Goal: Task Accomplishment & Management: Manage account settings

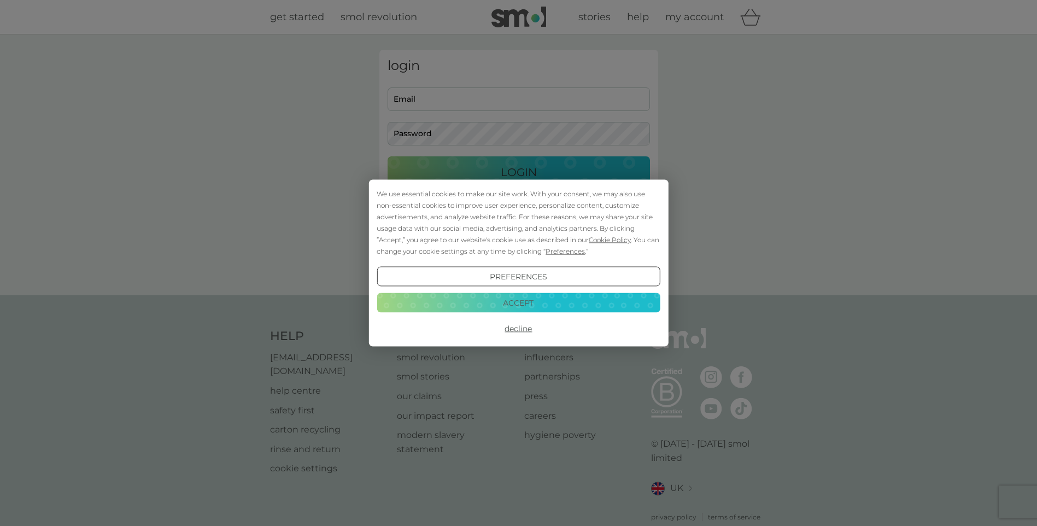
type input "[PERSON_NAME][EMAIL_ADDRESS][DOMAIN_NAME]"
click at [608, 301] on button "Accept" at bounding box center [518, 303] width 283 height 20
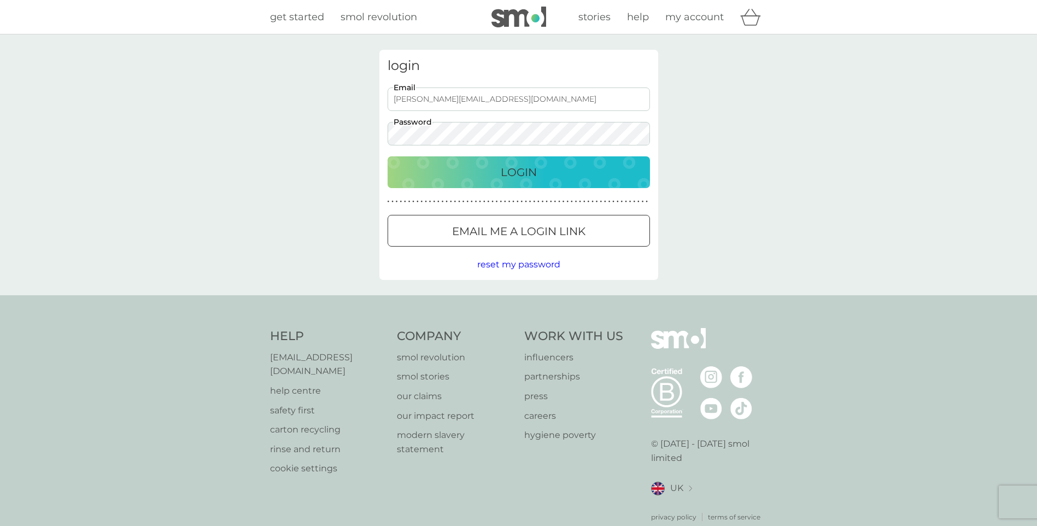
click at [615, 172] on div "Login" at bounding box center [519, 171] width 241 height 17
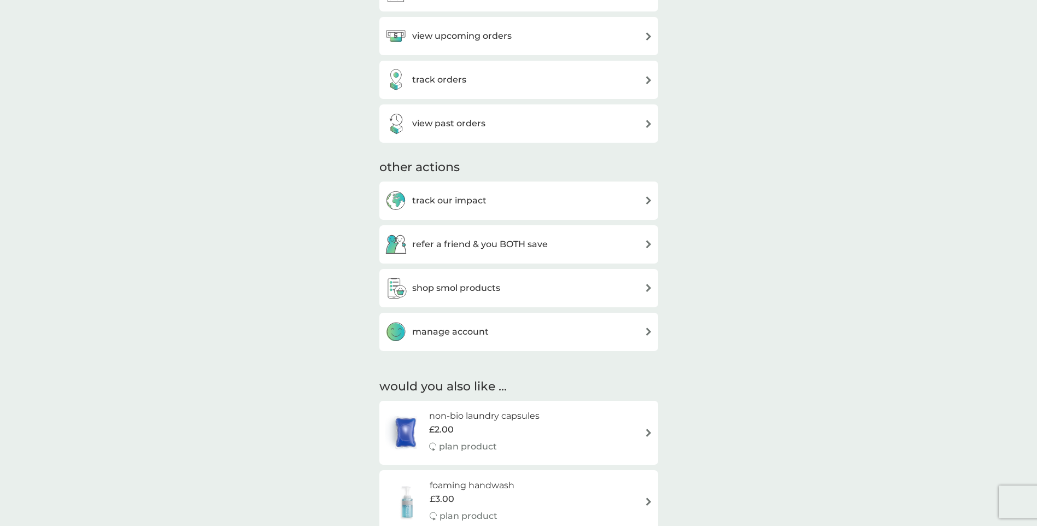
scroll to position [383, 0]
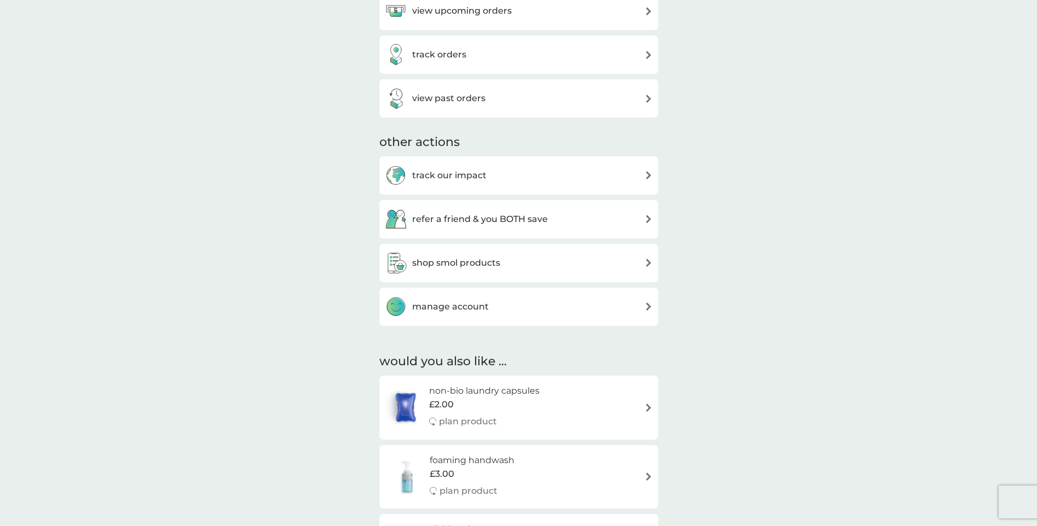
click at [645, 308] on img at bounding box center [649, 306] width 8 height 8
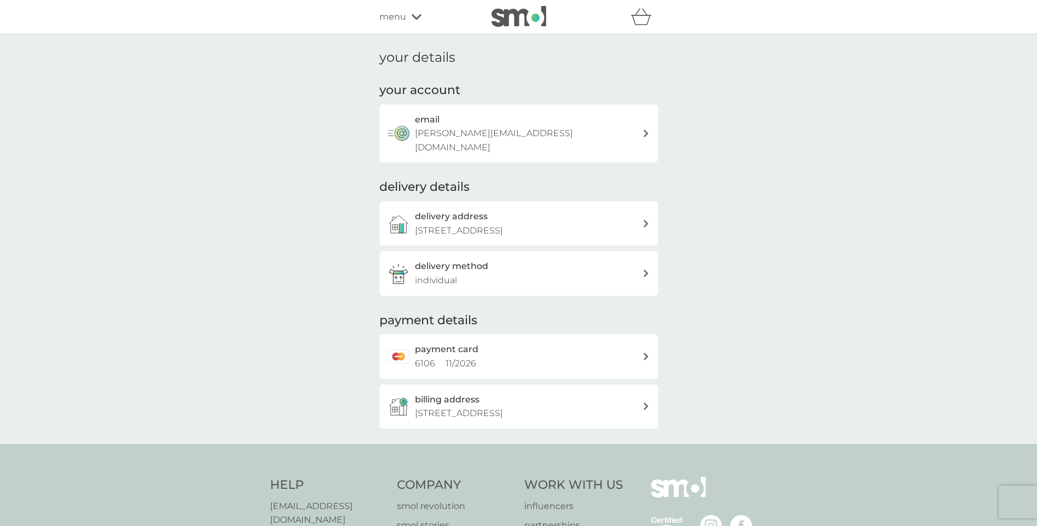
scroll to position [55, 0]
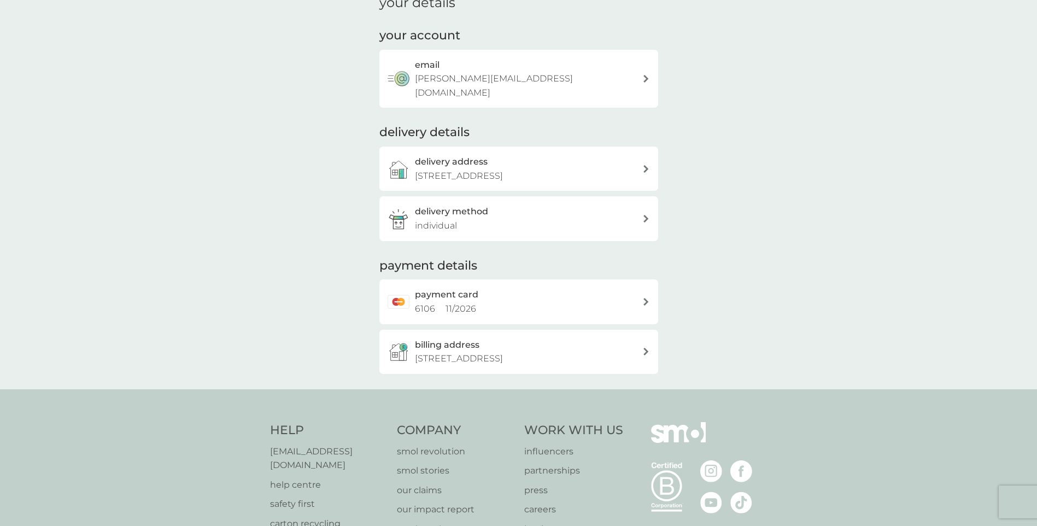
click at [618, 224] on div "delivery method individual" at bounding box center [528, 219] width 227 height 28
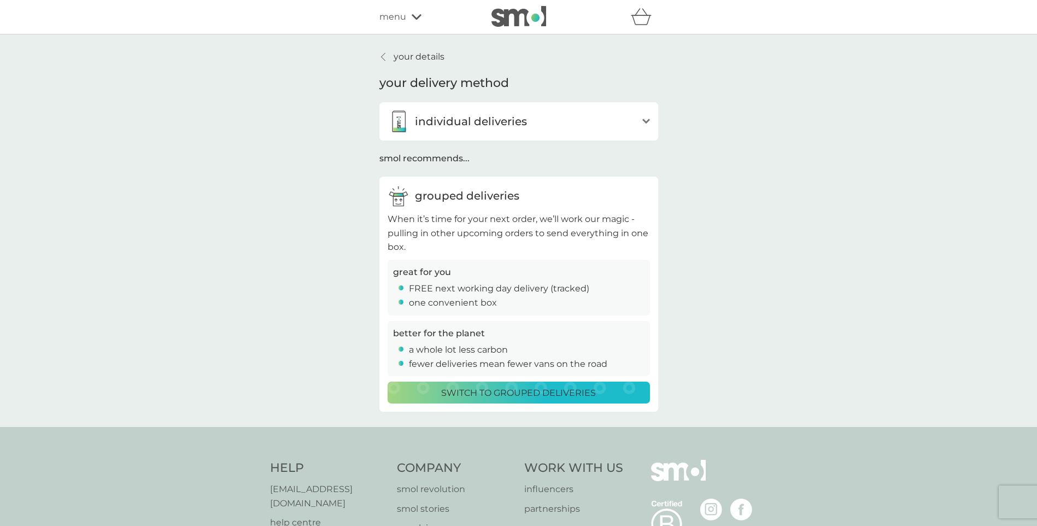
click at [645, 121] on icon at bounding box center [646, 121] width 8 height 5
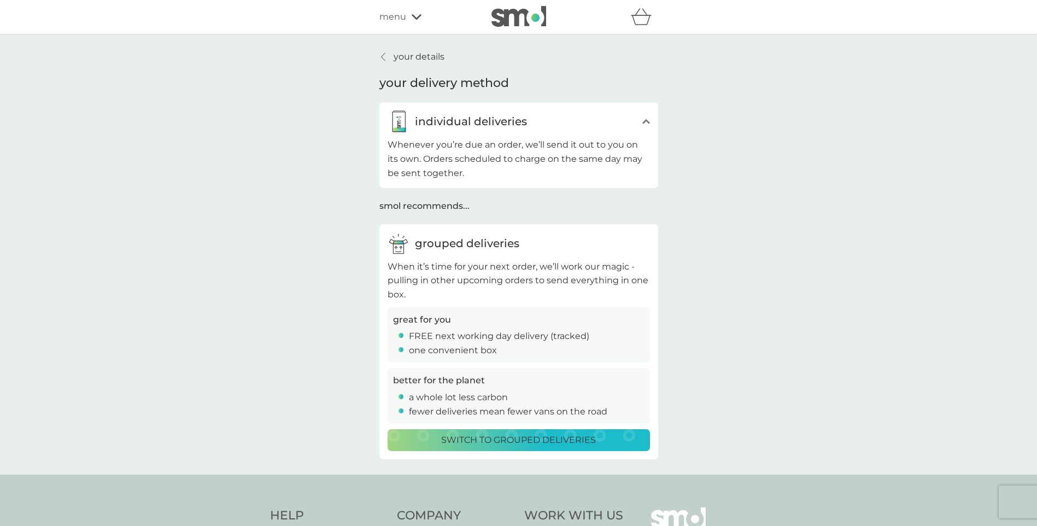
click at [402, 54] on p "your details" at bounding box center [419, 57] width 51 height 14
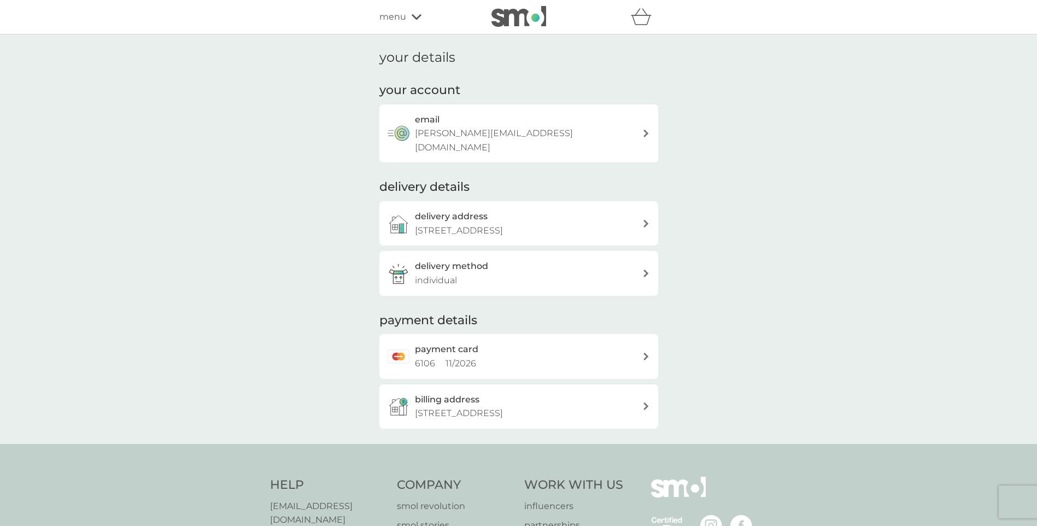
click at [392, 15] on span "menu" at bounding box center [392, 17] width 27 height 14
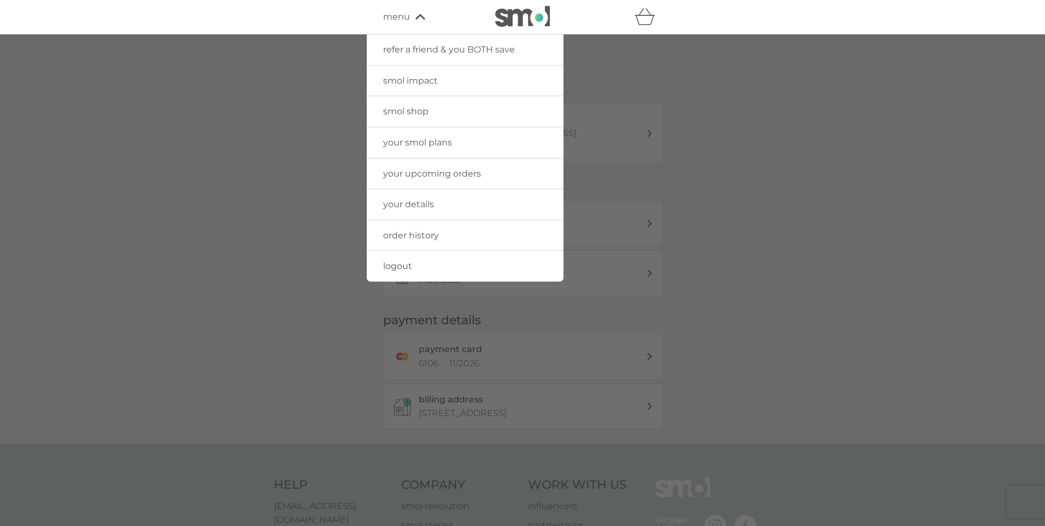
click at [411, 141] on span "your smol plans" at bounding box center [417, 142] width 69 height 10
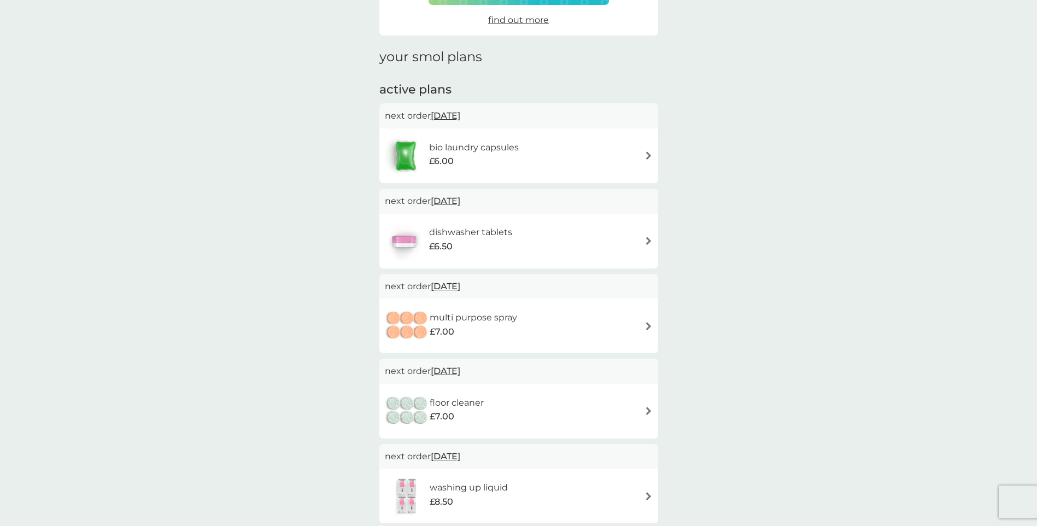
scroll to position [104, 0]
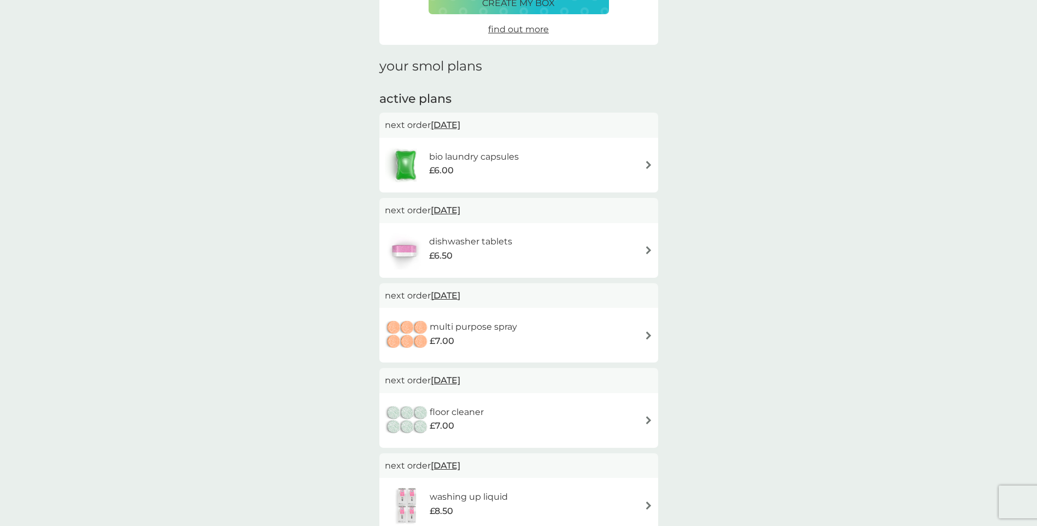
click at [647, 165] on img at bounding box center [649, 165] width 8 height 8
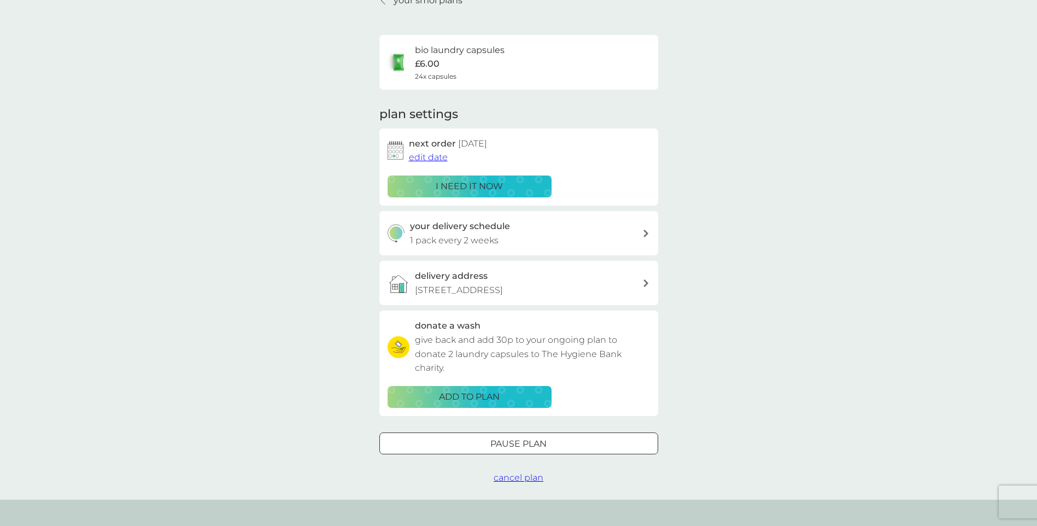
scroll to position [164, 0]
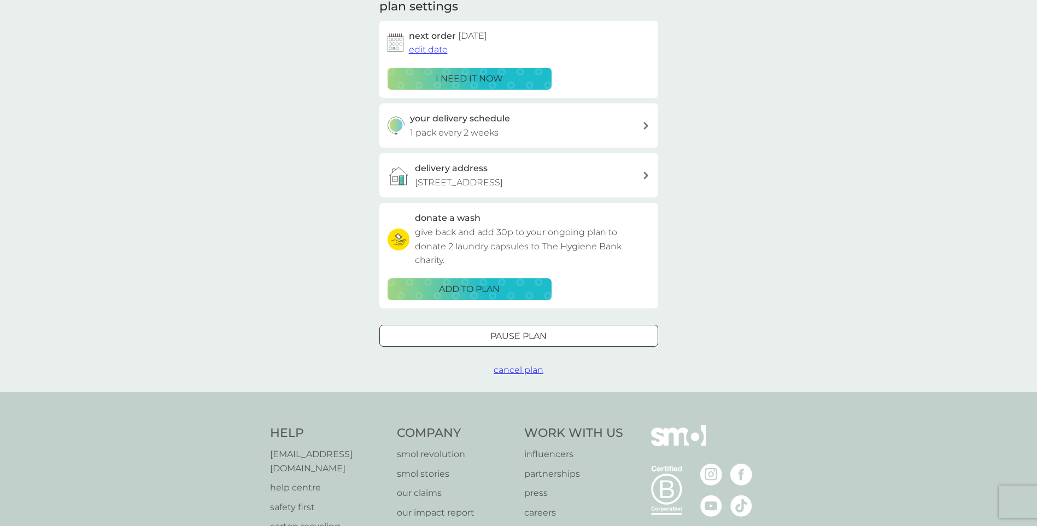
click at [513, 375] on span "cancel plan" at bounding box center [519, 370] width 50 height 10
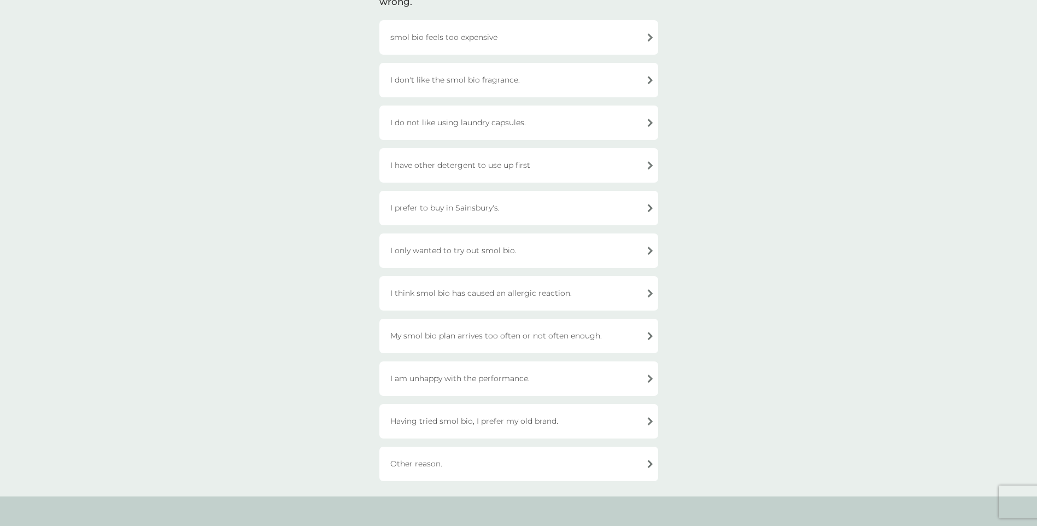
scroll to position [164, 0]
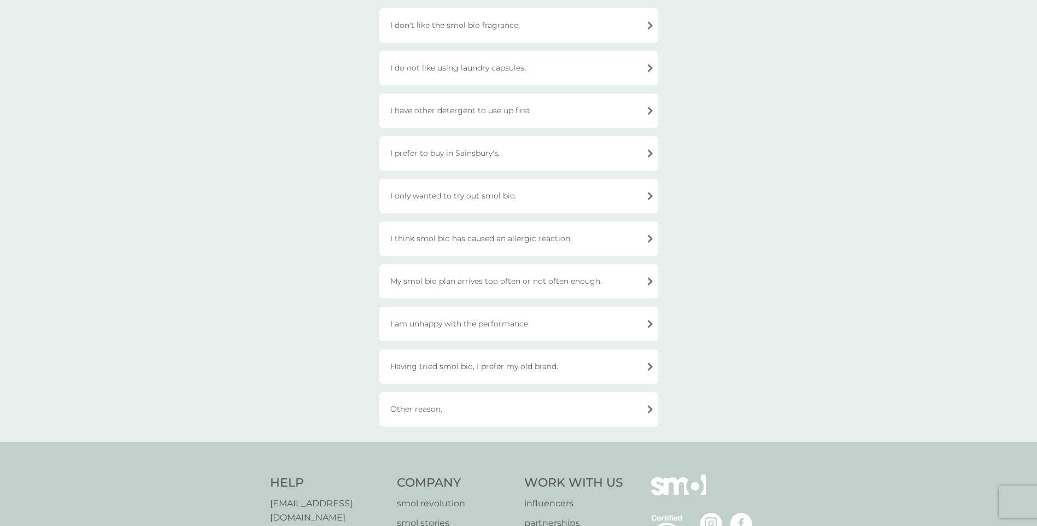
click at [644, 150] on div "I prefer to buy in Sainsbury's." at bounding box center [518, 153] width 279 height 34
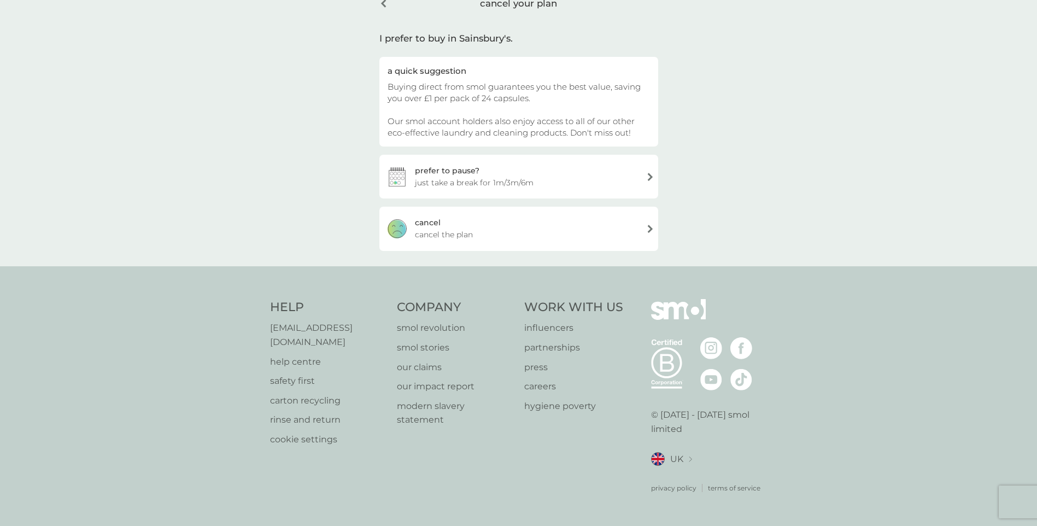
scroll to position [46, 0]
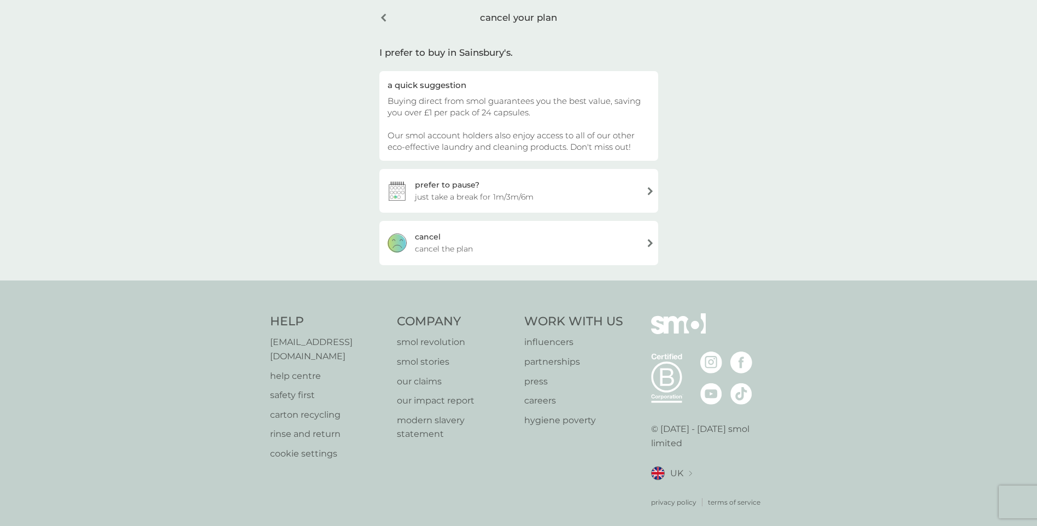
click at [573, 242] on div "[PERSON_NAME] the plan" at bounding box center [518, 243] width 279 height 44
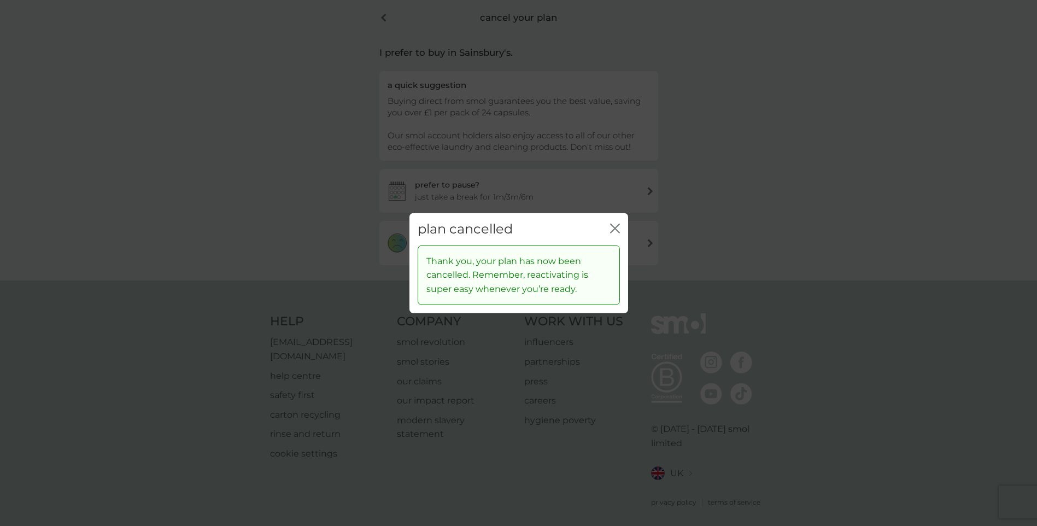
click at [615, 225] on icon "close" at bounding box center [615, 229] width 10 height 10
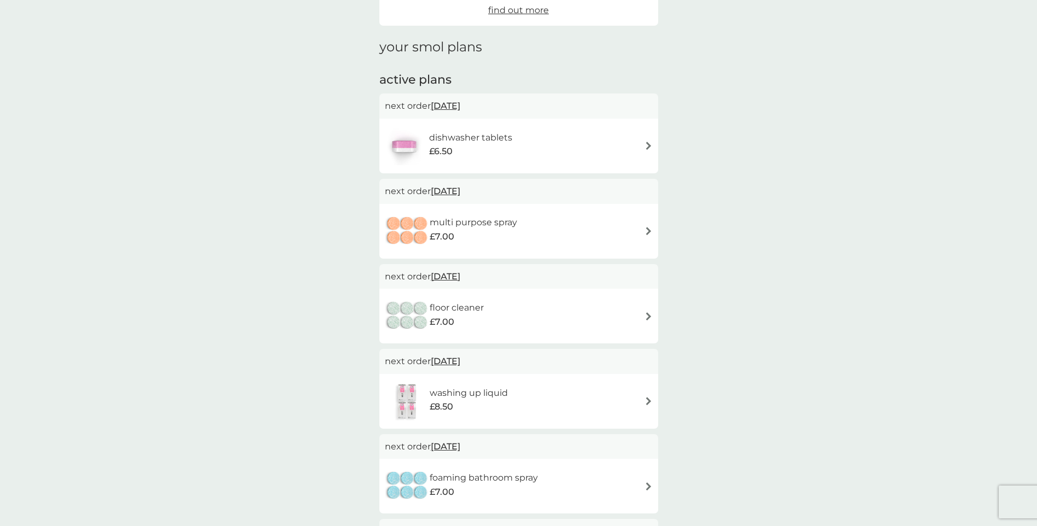
scroll to position [109, 0]
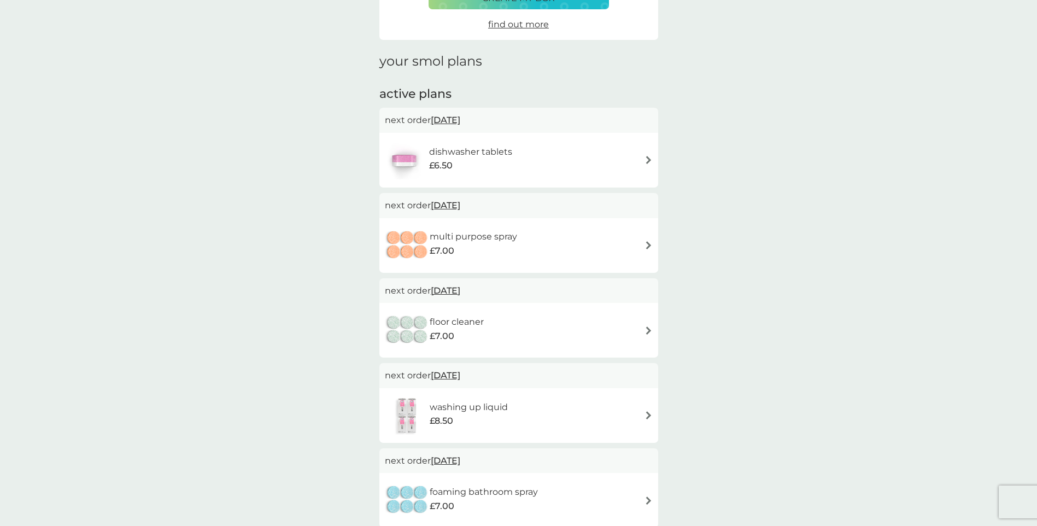
click at [634, 160] on div "dishwasher tablets £6.50" at bounding box center [519, 160] width 268 height 38
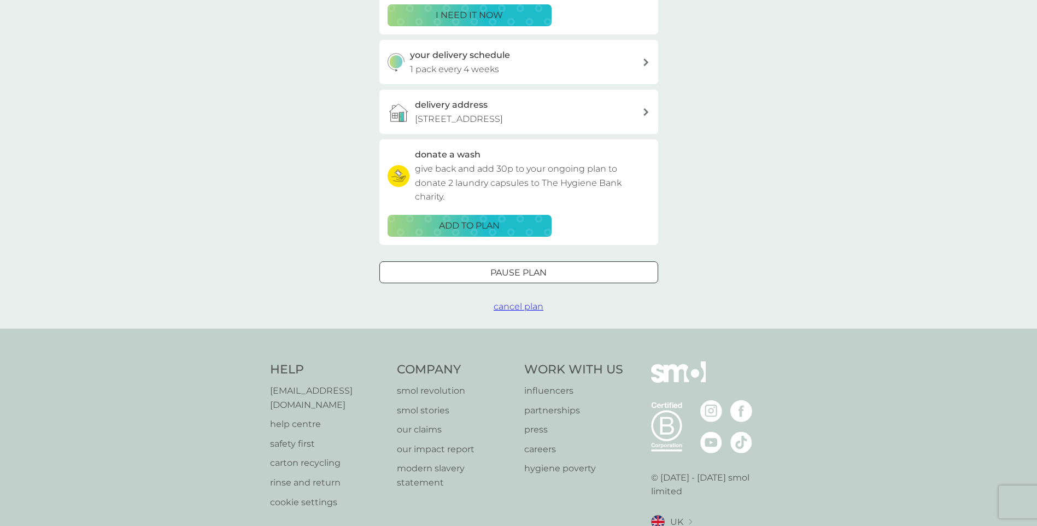
scroll to position [273, 0]
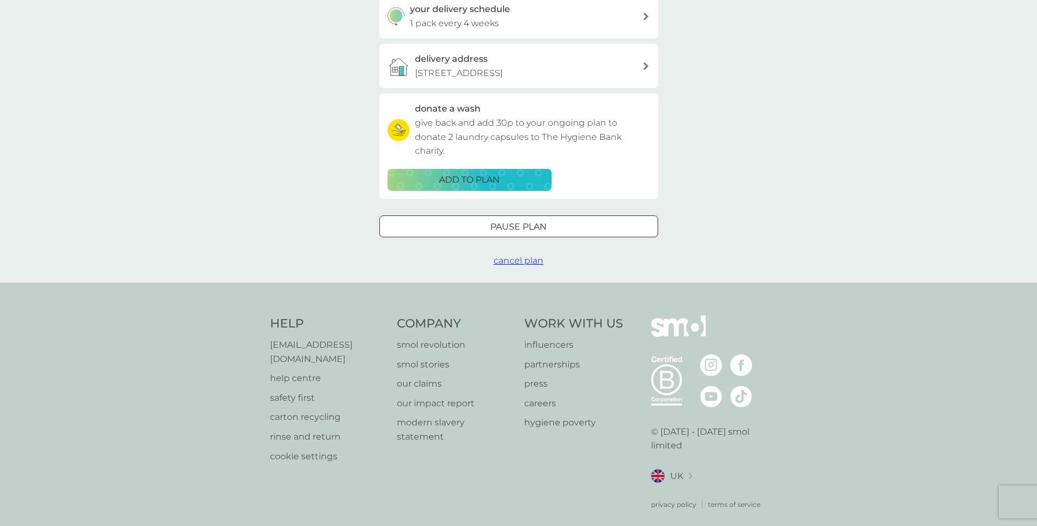
click at [515, 266] on span "cancel plan" at bounding box center [519, 260] width 50 height 10
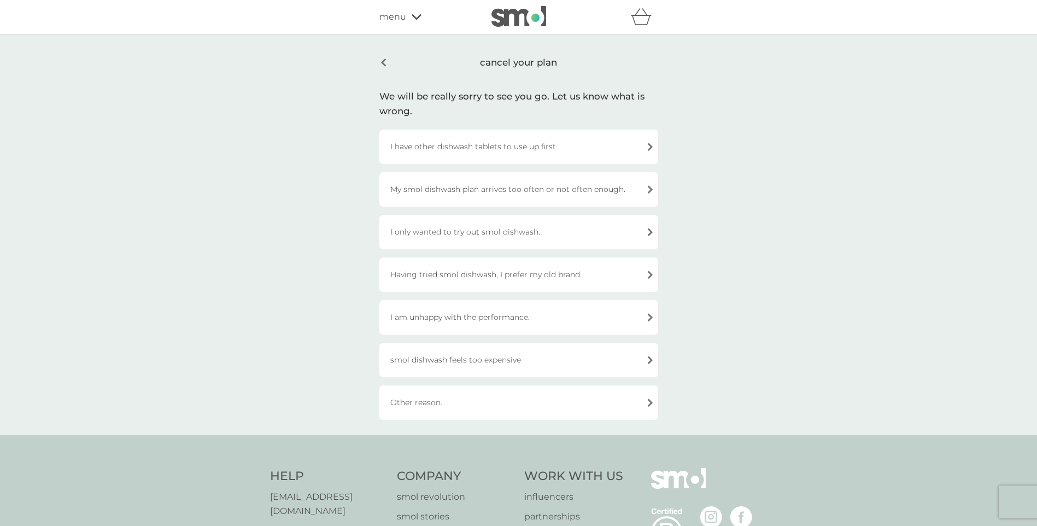
scroll to position [55, 0]
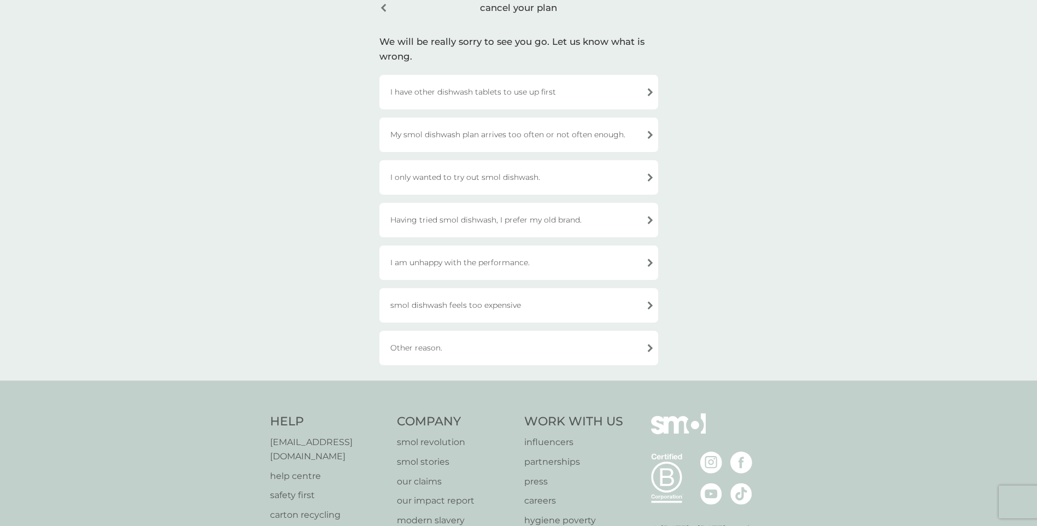
click at [622, 178] on div "I only wanted to try out smol dishwash." at bounding box center [518, 177] width 279 height 34
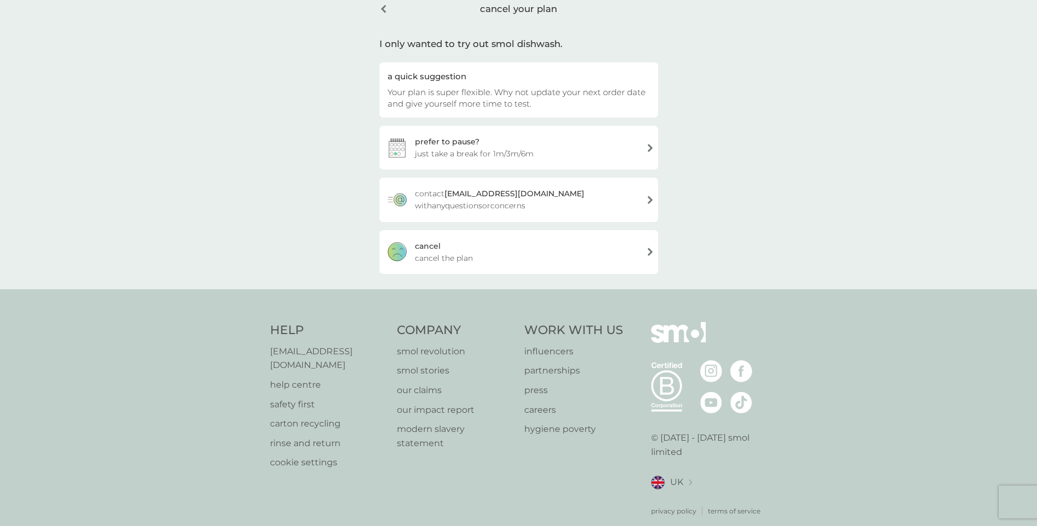
click at [560, 244] on div "[PERSON_NAME] the plan" at bounding box center [518, 252] width 279 height 44
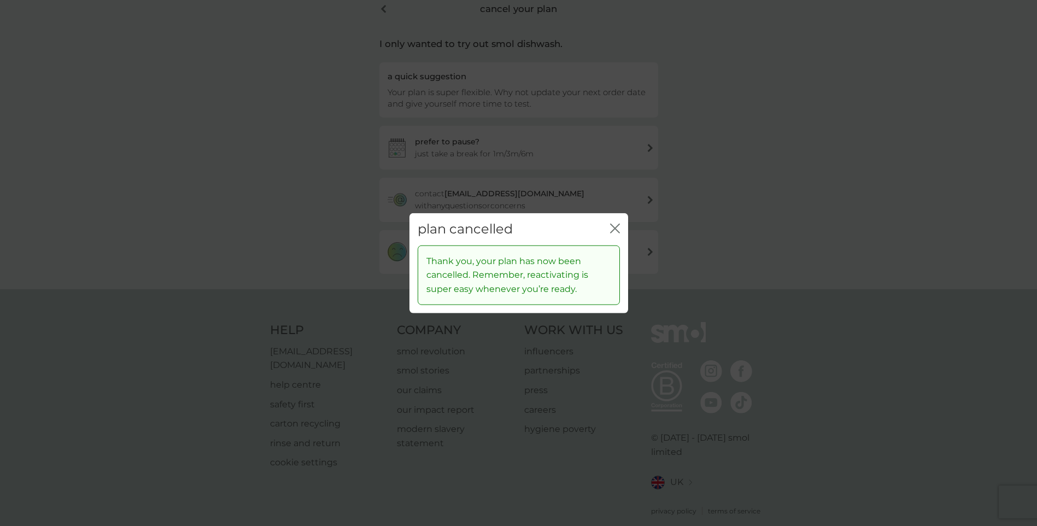
click at [614, 229] on icon "close" at bounding box center [613, 228] width 4 height 9
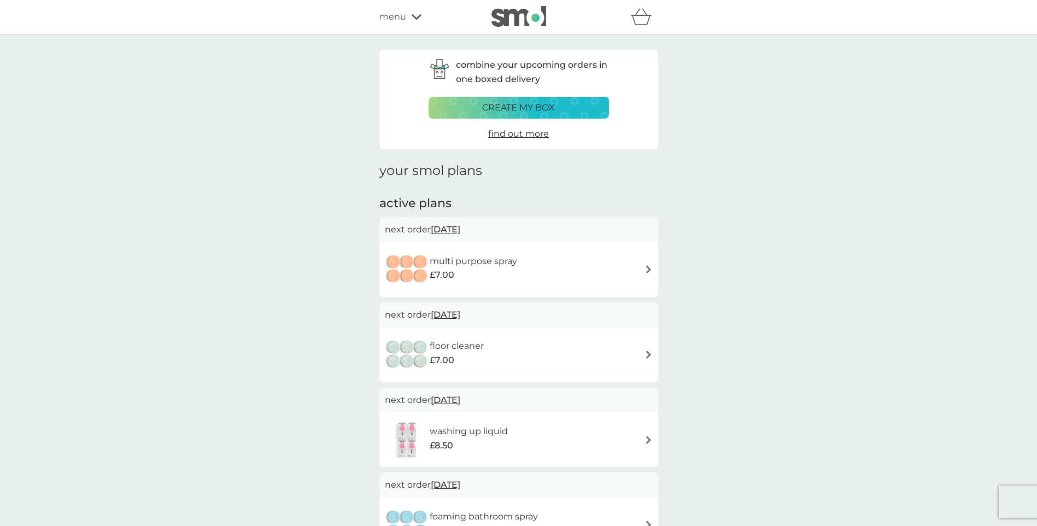
click at [625, 276] on div "multi purpose spray £7.00" at bounding box center [519, 269] width 268 height 38
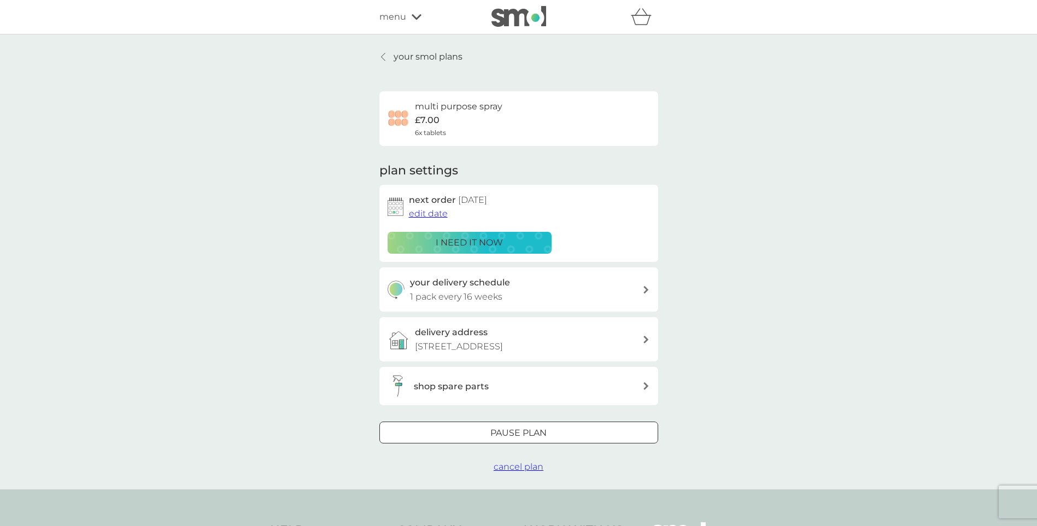
click at [519, 472] on span "cancel plan" at bounding box center [519, 466] width 50 height 10
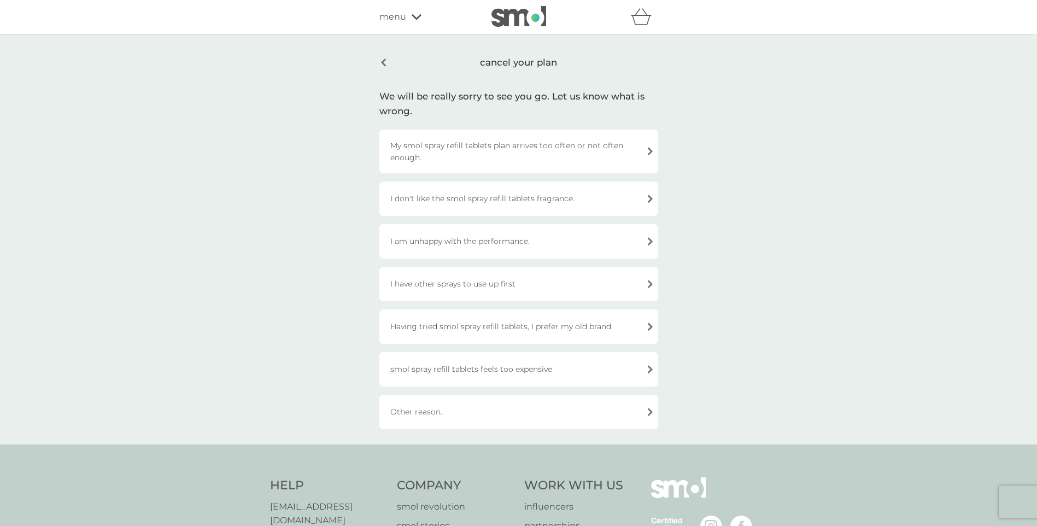
click at [568, 281] on div "I have other sprays to use up first" at bounding box center [518, 284] width 279 height 34
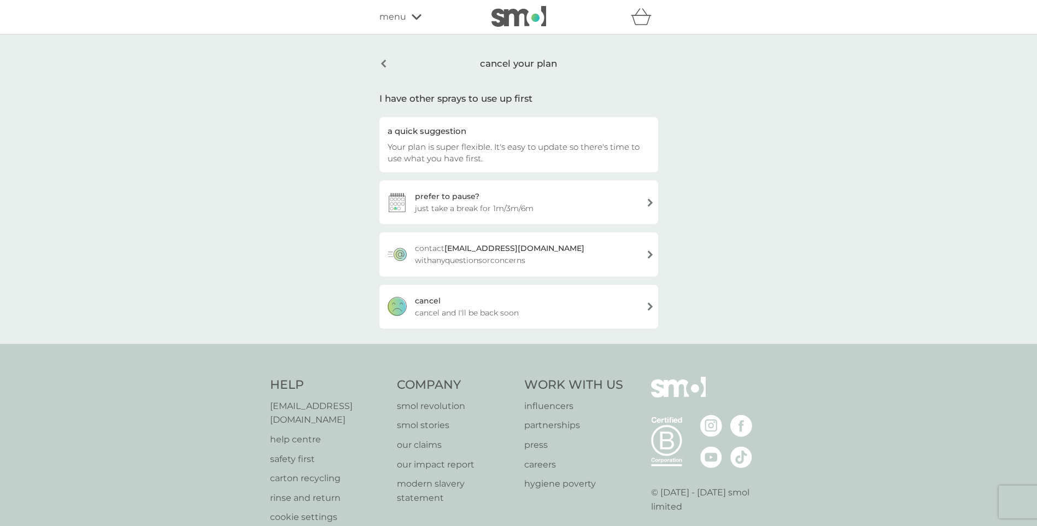
click at [563, 302] on div "[PERSON_NAME] and I'll be back soon" at bounding box center [518, 307] width 279 height 44
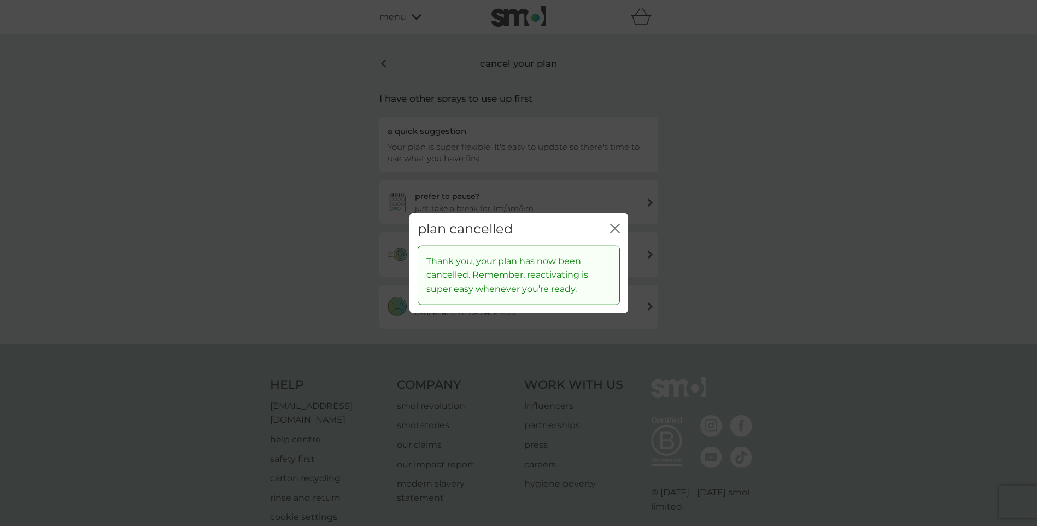
click at [616, 227] on icon "close" at bounding box center [617, 228] width 4 height 9
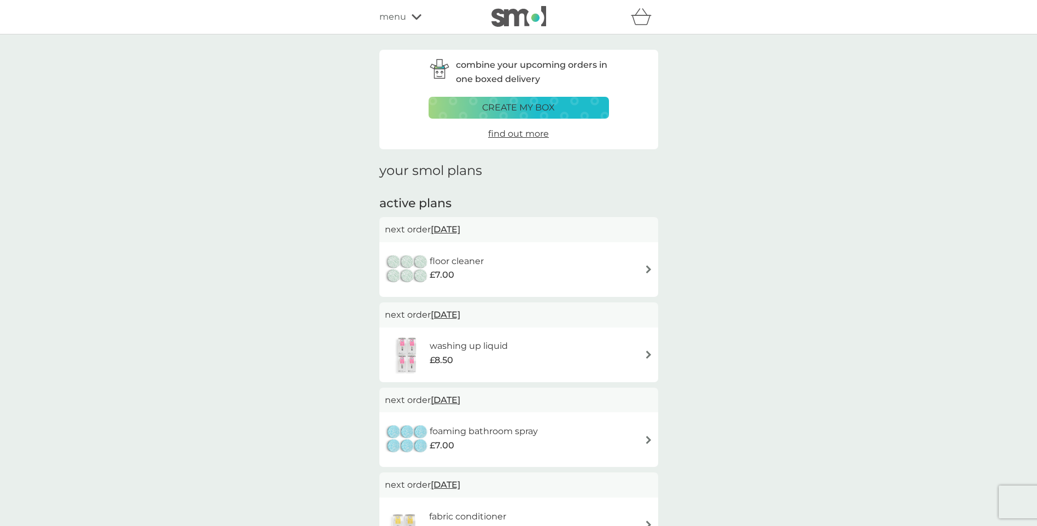
click at [639, 267] on div "floor cleaner £7.00" at bounding box center [519, 269] width 268 height 38
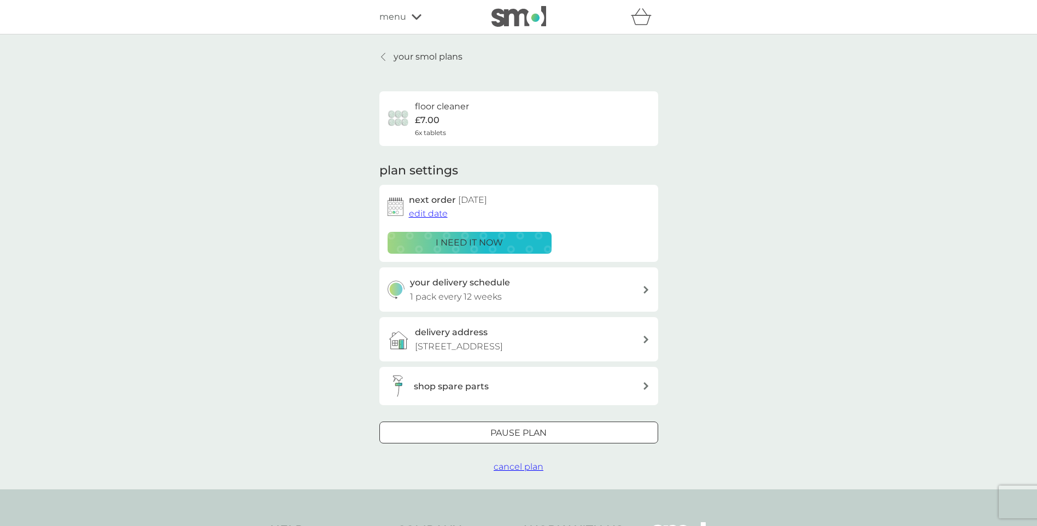
click at [516, 472] on span "cancel plan" at bounding box center [519, 466] width 50 height 10
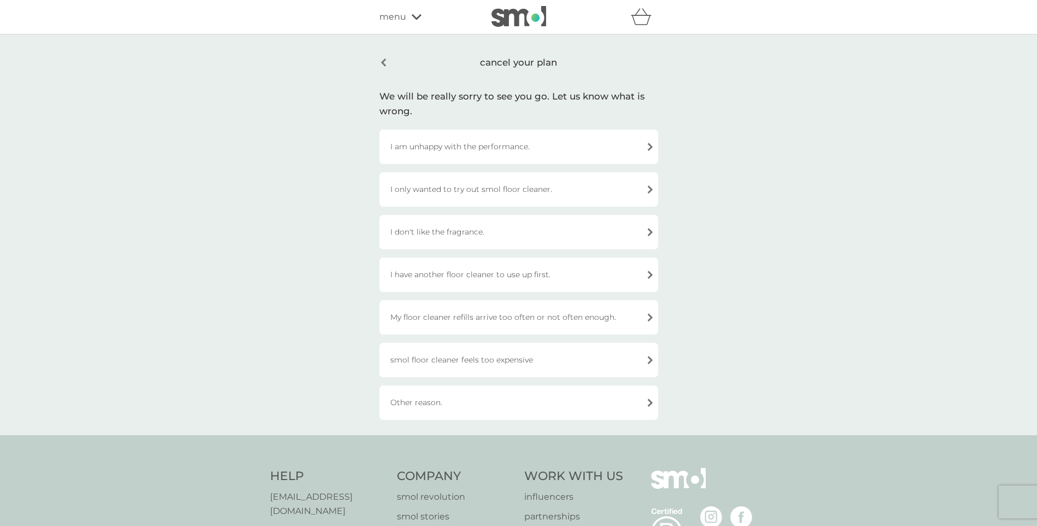
click at [521, 276] on div "I have another floor cleaner to use up first." at bounding box center [518, 275] width 279 height 34
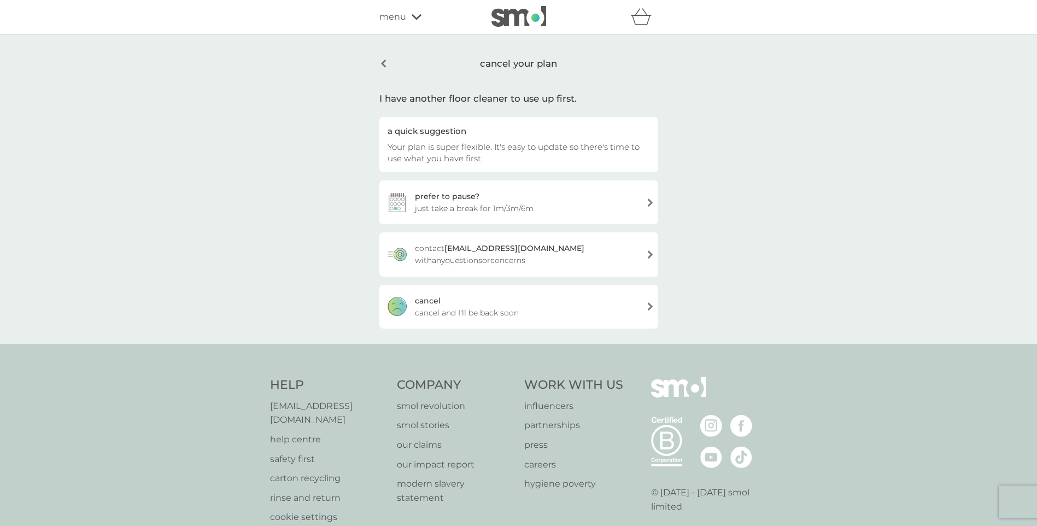
click at [524, 308] on div "[PERSON_NAME] and I'll be back soon" at bounding box center [518, 307] width 279 height 44
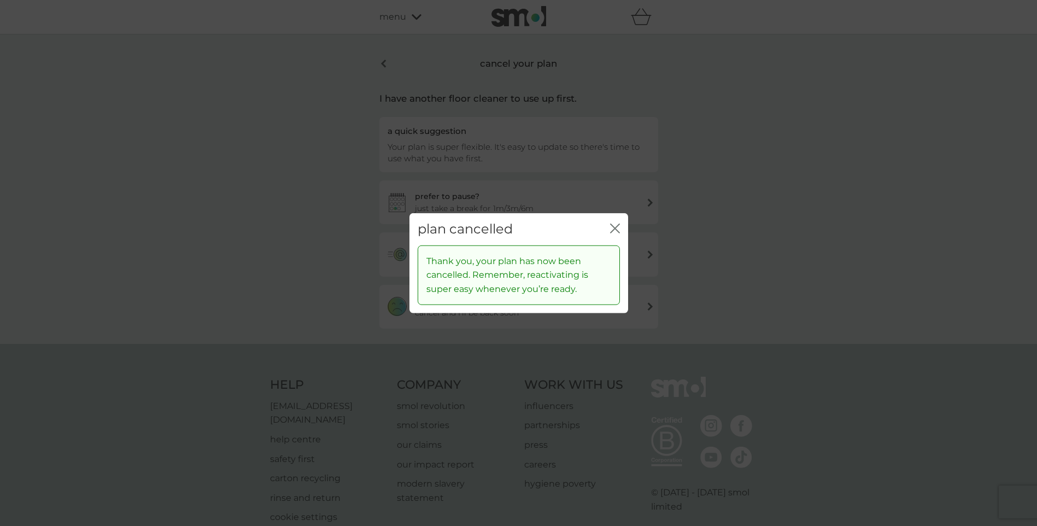
click at [615, 230] on icon "close" at bounding box center [615, 229] width 10 height 10
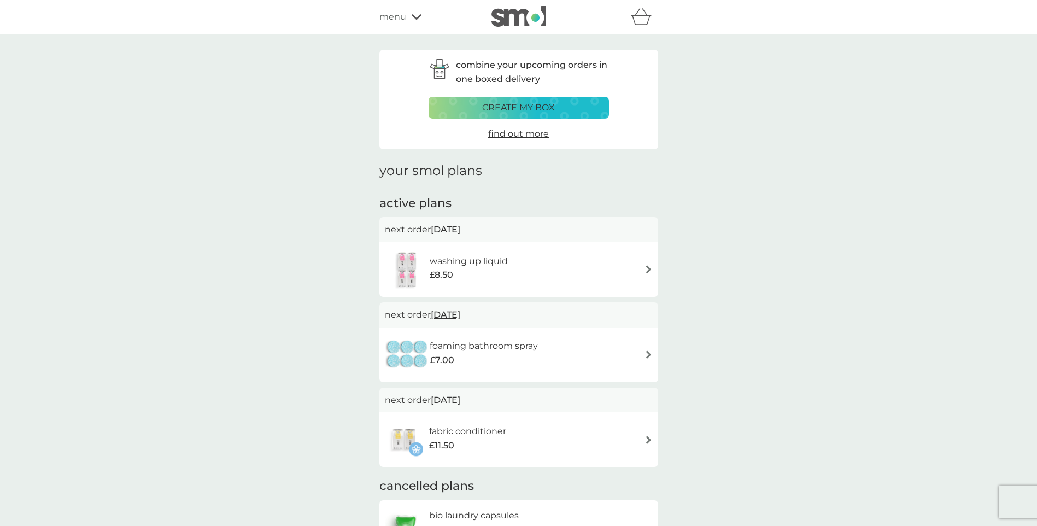
click at [646, 266] on img at bounding box center [649, 269] width 8 height 8
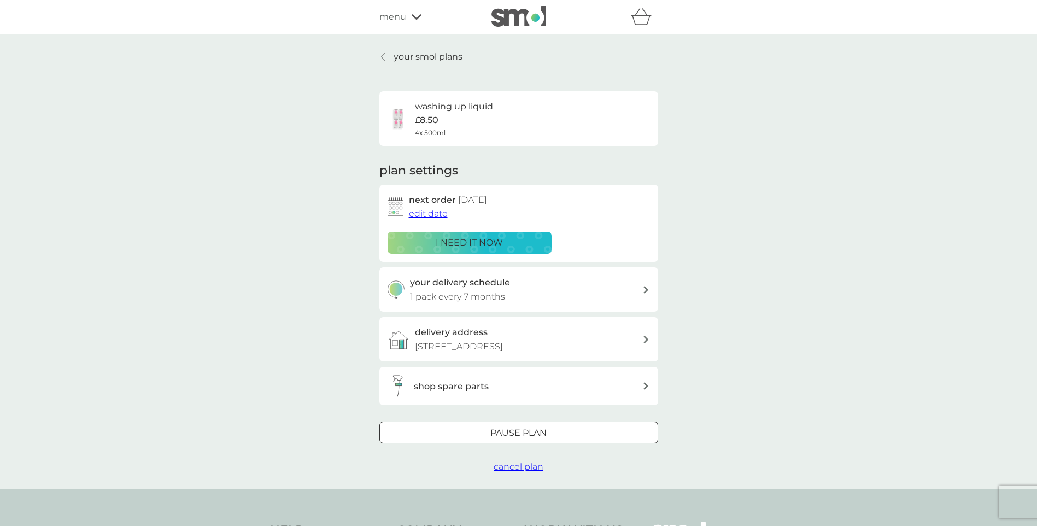
click at [523, 472] on span "cancel plan" at bounding box center [519, 466] width 50 height 10
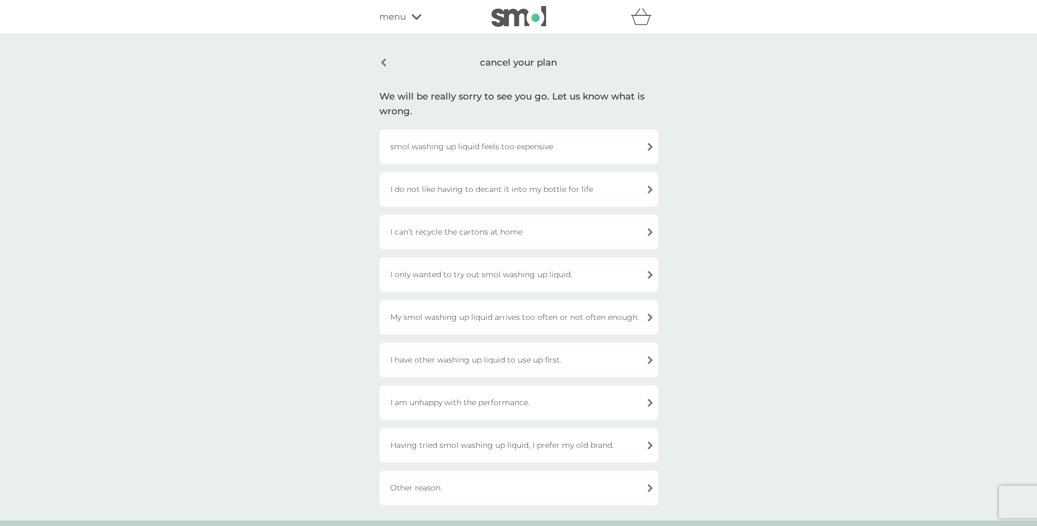
click at [595, 358] on div "I have other washing up liquid to use up first." at bounding box center [518, 360] width 279 height 34
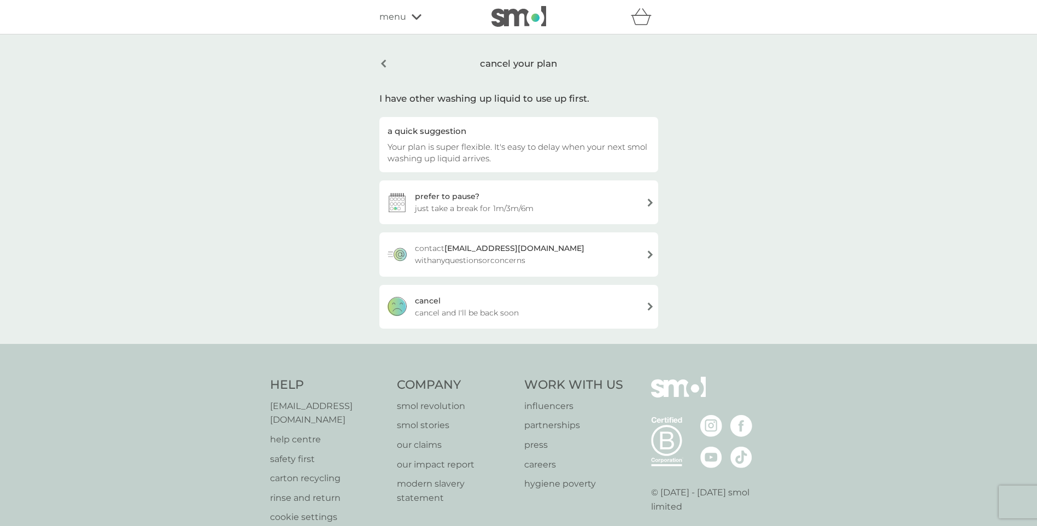
click at [585, 306] on div "[PERSON_NAME] and I'll be back soon" at bounding box center [518, 307] width 279 height 44
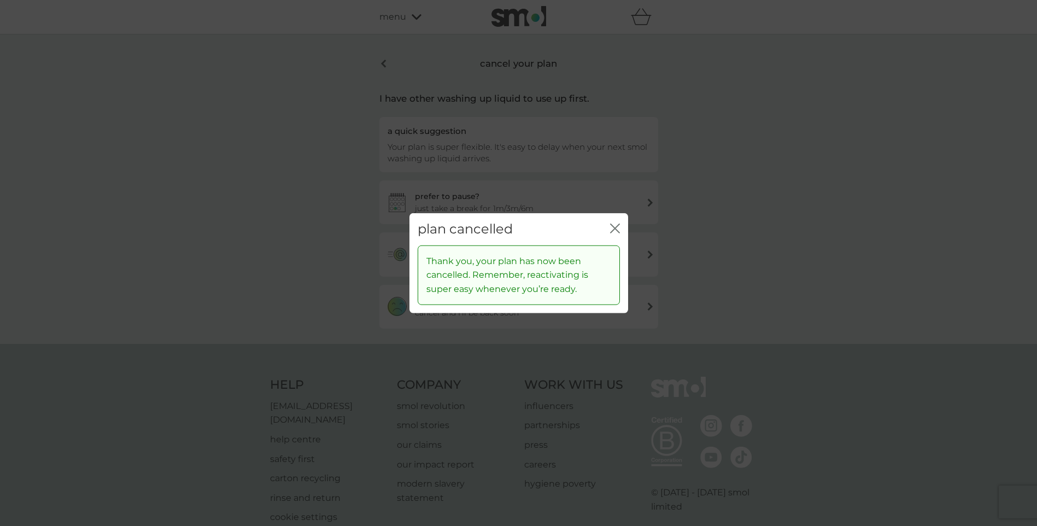
click at [616, 226] on icon "close" at bounding box center [617, 228] width 4 height 9
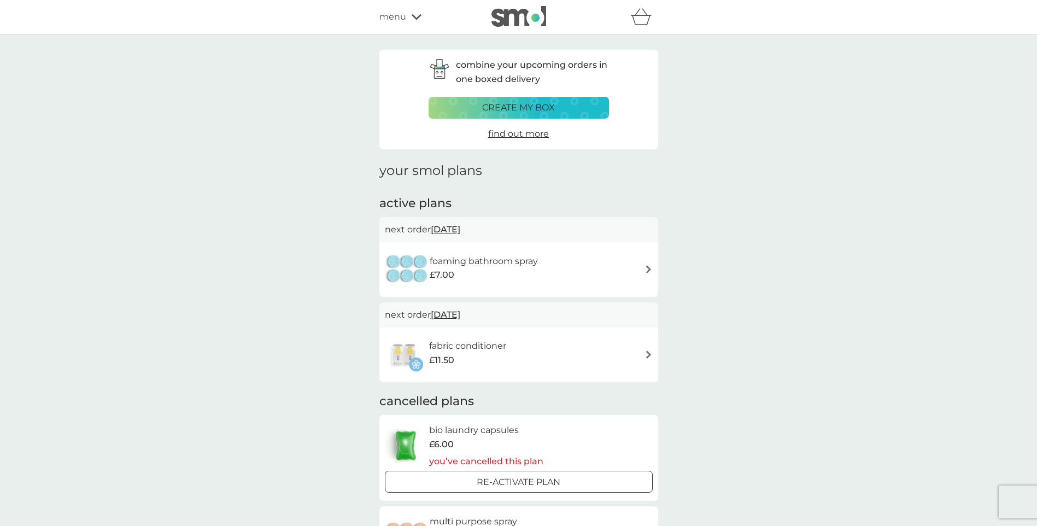
click at [625, 270] on div "foaming bathroom spray £7.00" at bounding box center [519, 269] width 268 height 38
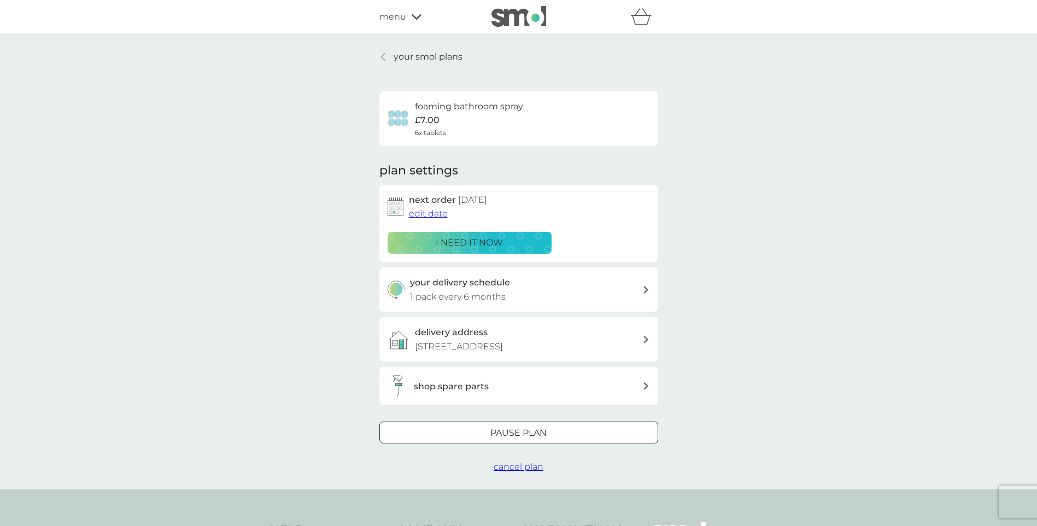
click at [516, 472] on span "cancel plan" at bounding box center [519, 466] width 50 height 10
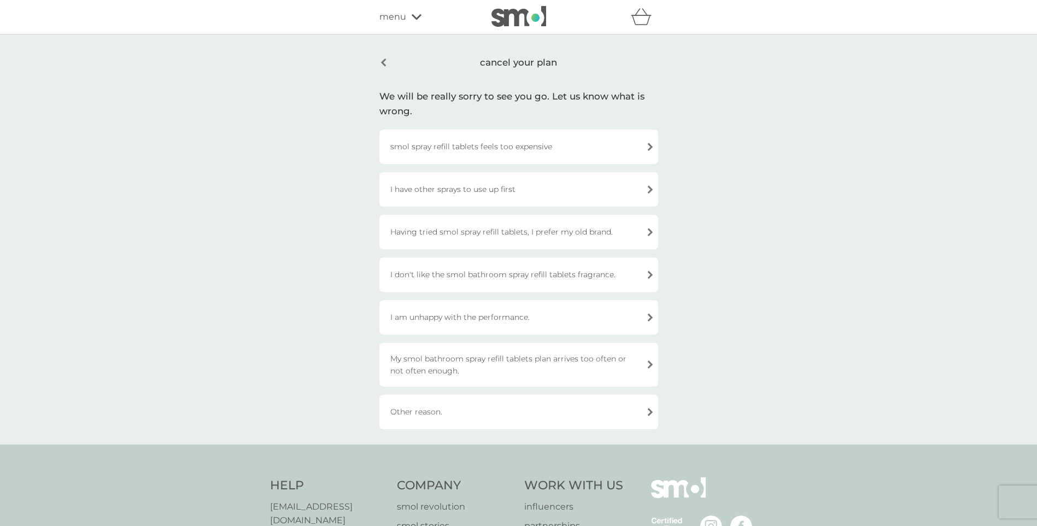
click at [562, 226] on div "Having tried smol spray refill tablets, I prefer my old brand." at bounding box center [518, 232] width 279 height 34
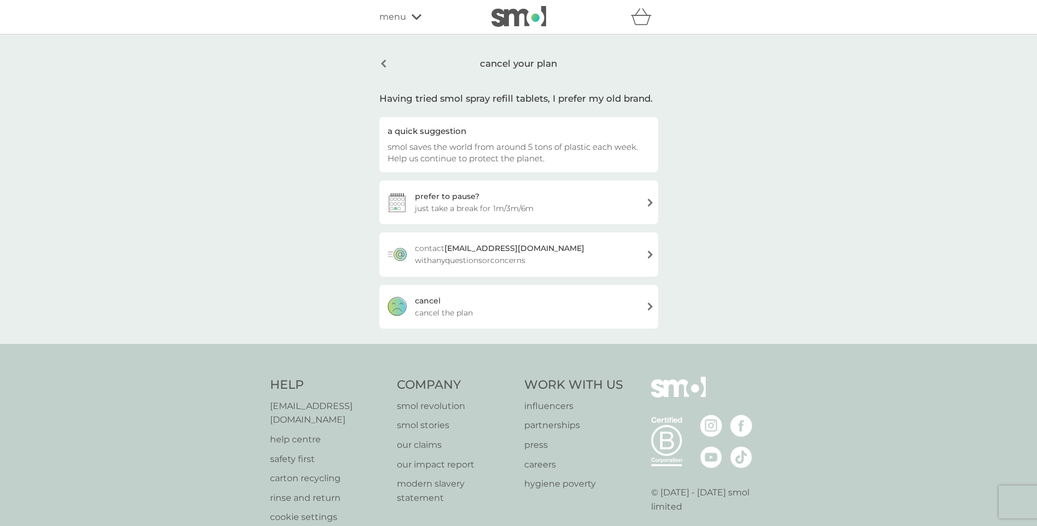
click at [524, 312] on div "[PERSON_NAME] the plan" at bounding box center [518, 307] width 279 height 44
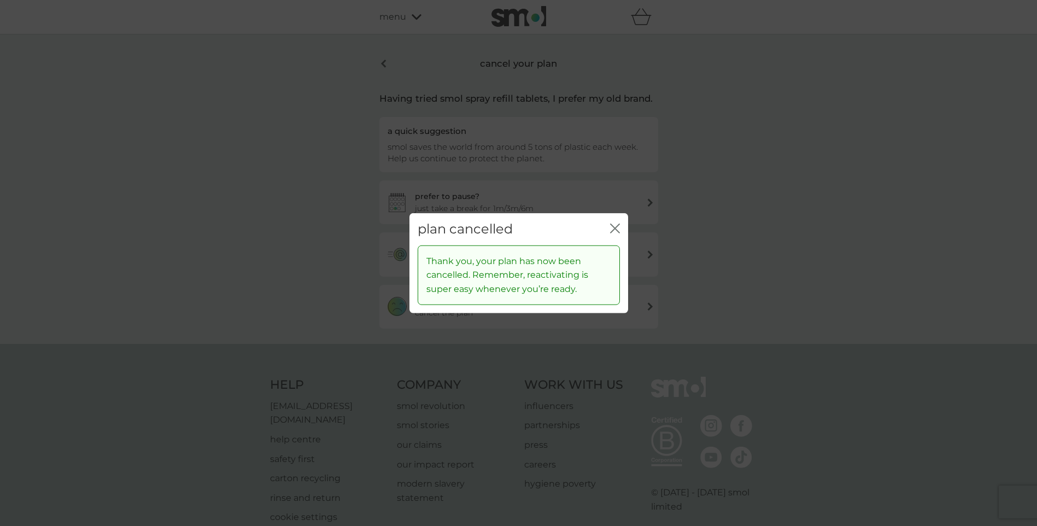
click at [614, 227] on icon "close" at bounding box center [613, 228] width 4 height 9
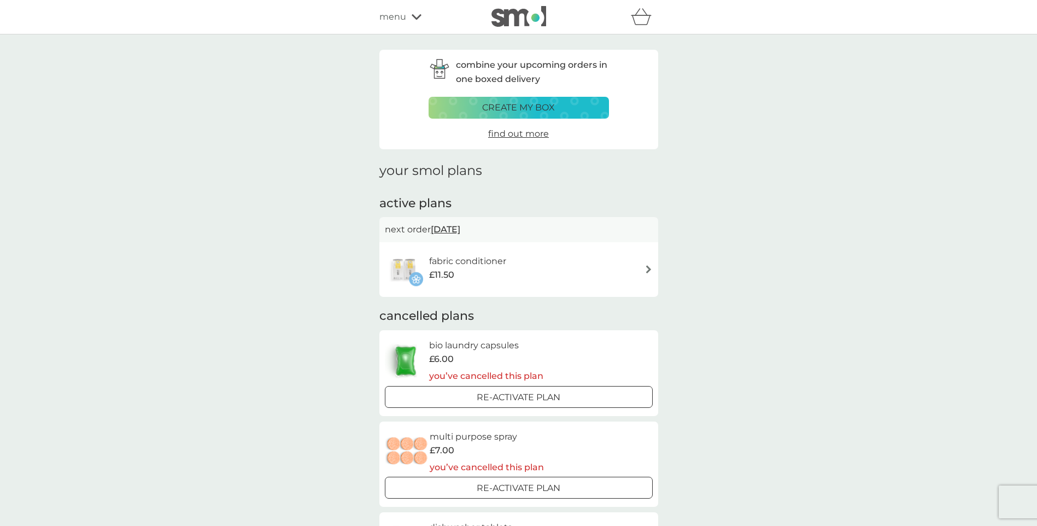
click at [647, 267] on img at bounding box center [649, 269] width 8 height 8
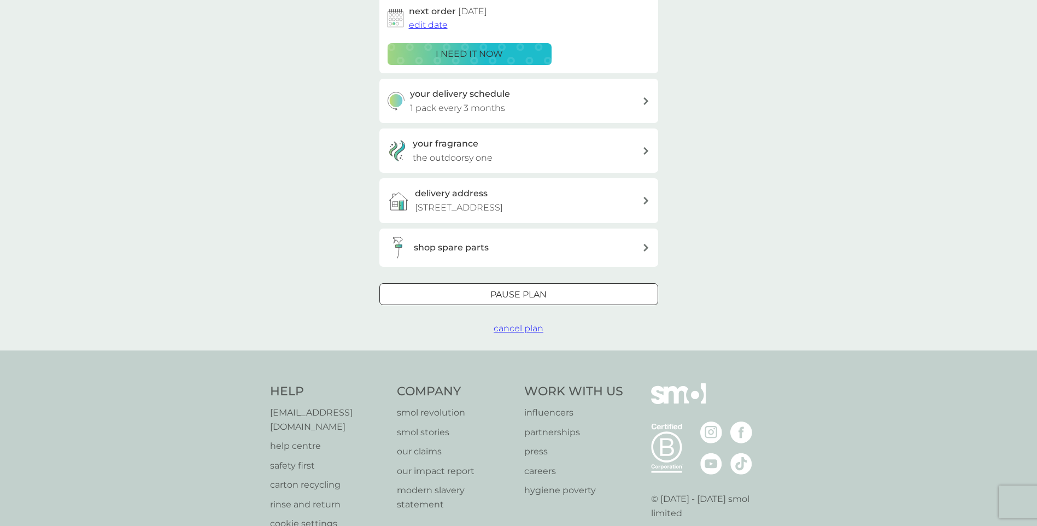
scroll to position [219, 0]
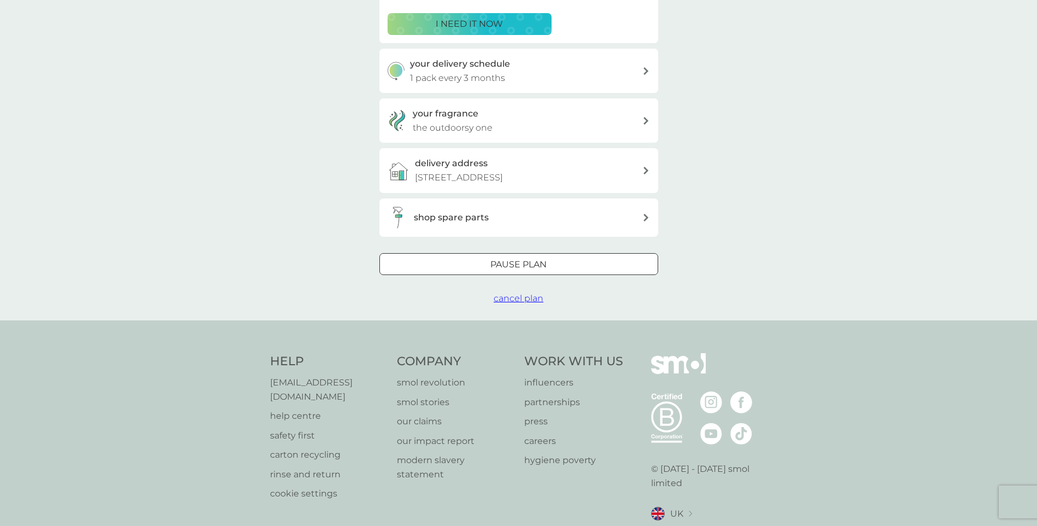
click at [522, 303] on span "cancel plan" at bounding box center [519, 298] width 50 height 10
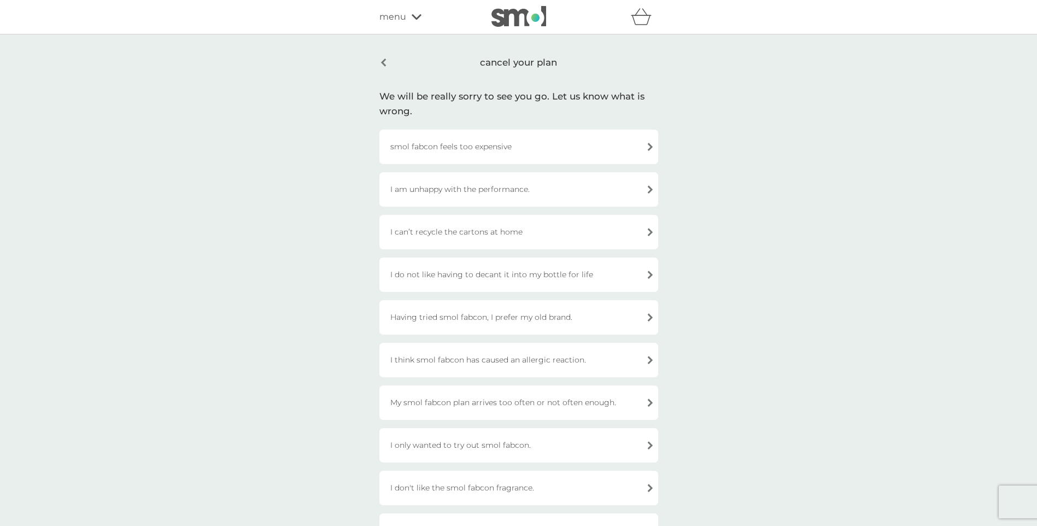
scroll to position [109, 0]
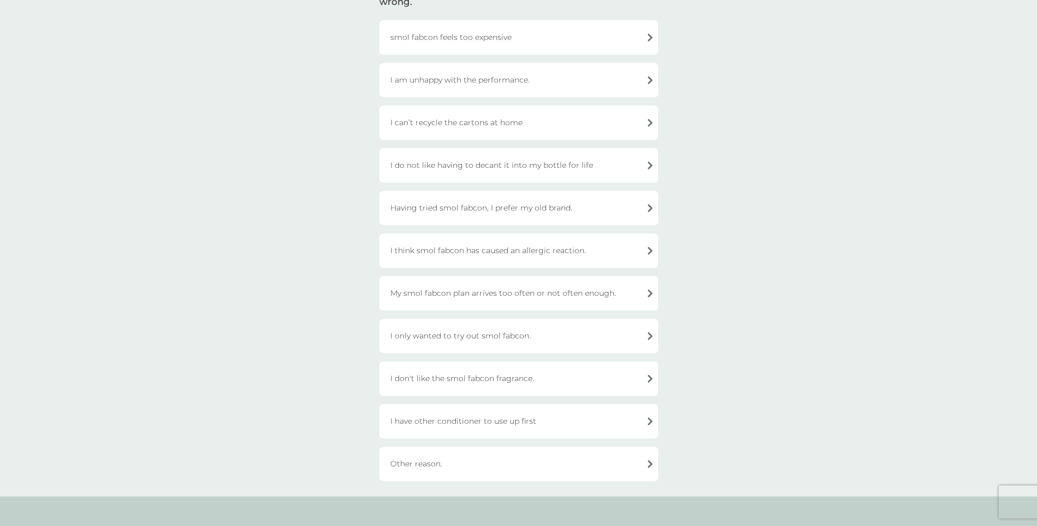
click at [621, 334] on div "I only wanted to try out smol fabcon." at bounding box center [518, 336] width 279 height 34
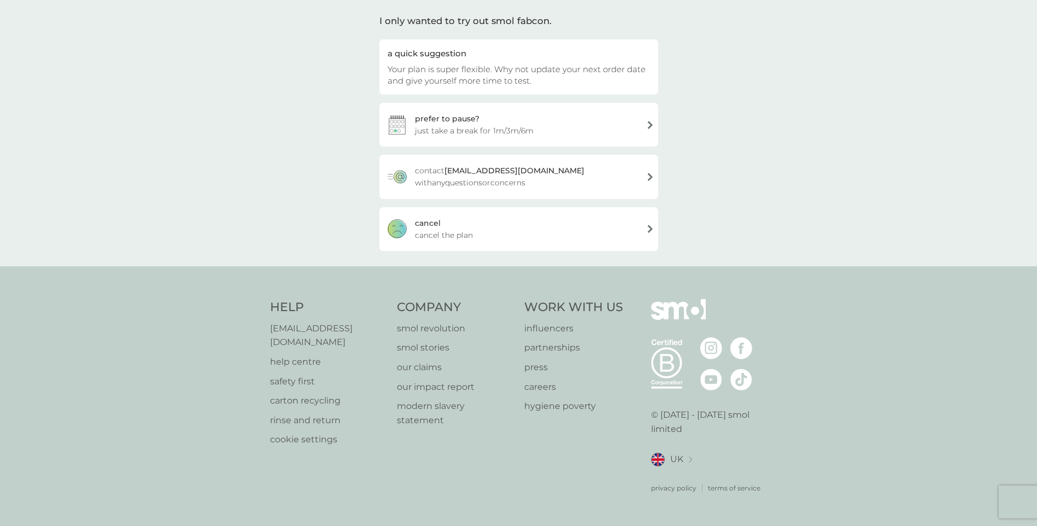
scroll to position [64, 0]
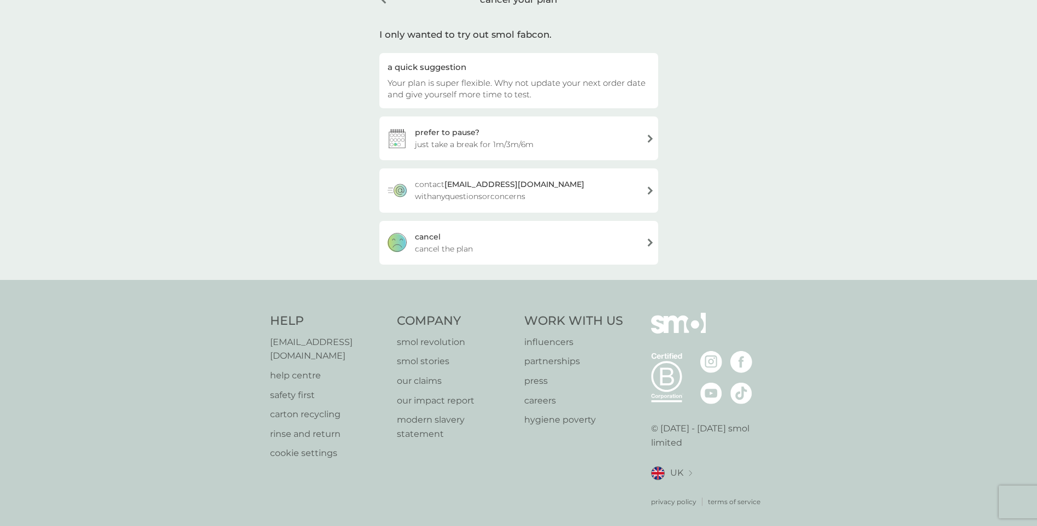
click at [610, 242] on div "[PERSON_NAME] the plan" at bounding box center [518, 243] width 279 height 44
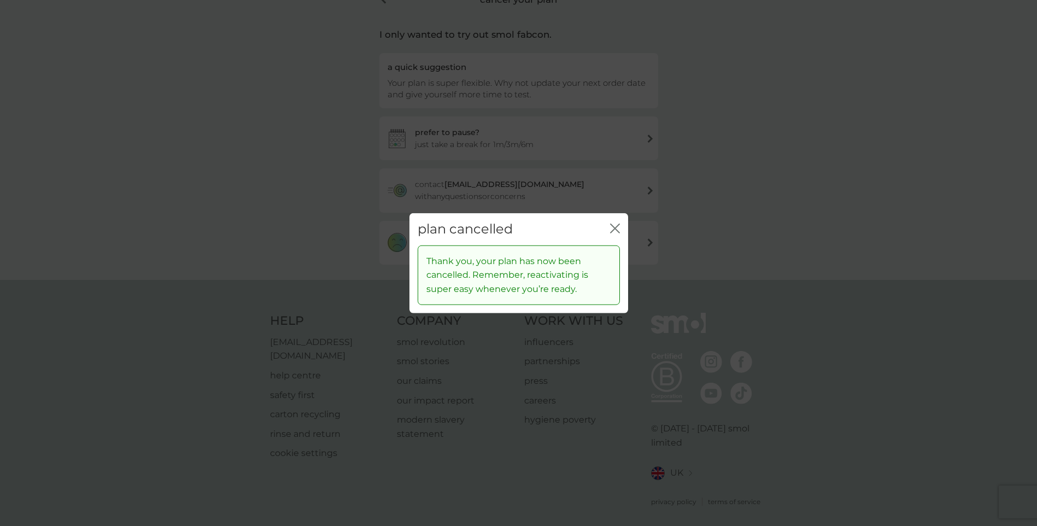
click at [617, 226] on icon "close" at bounding box center [617, 228] width 4 height 9
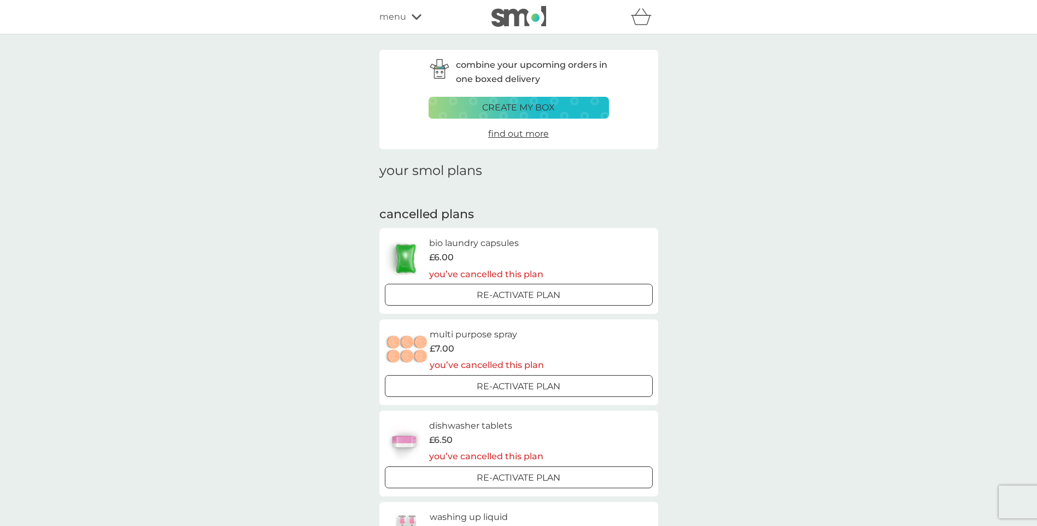
click at [399, 17] on span "menu" at bounding box center [392, 17] width 27 height 14
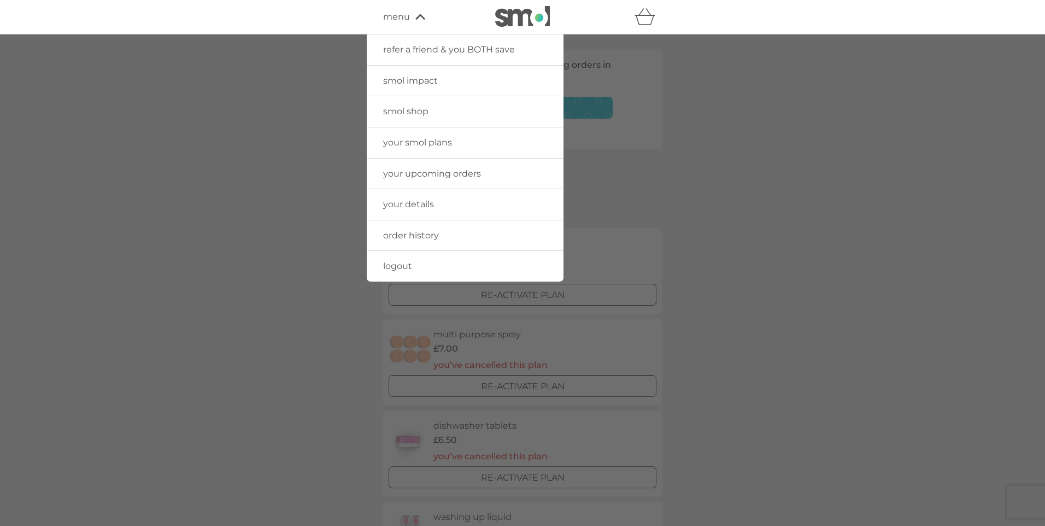
click at [393, 265] on span "logout" at bounding box center [397, 266] width 29 height 10
